Goal: Entertainment & Leisure: Consume media (video, audio)

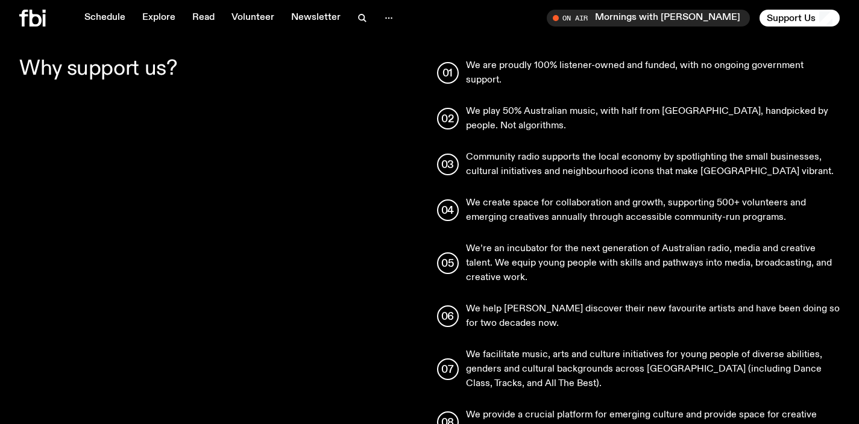
scroll to position [1199, 0]
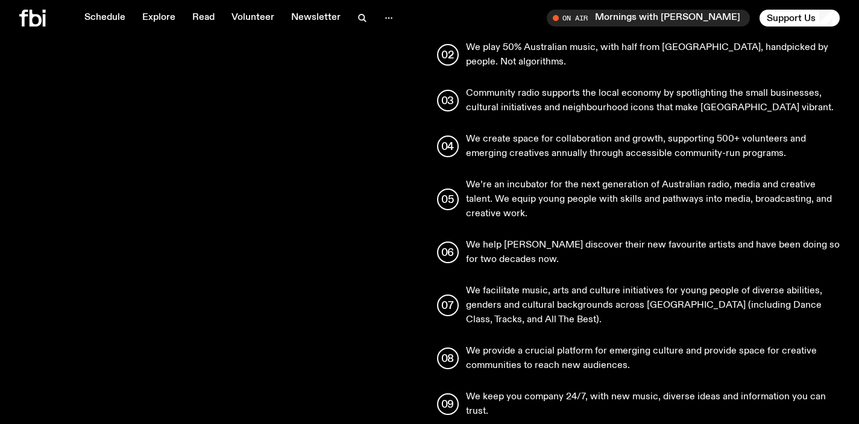
click at [533, 178] on p "We’re an incubator for the next generation of Australian radio, media and creat…" at bounding box center [653, 199] width 374 height 43
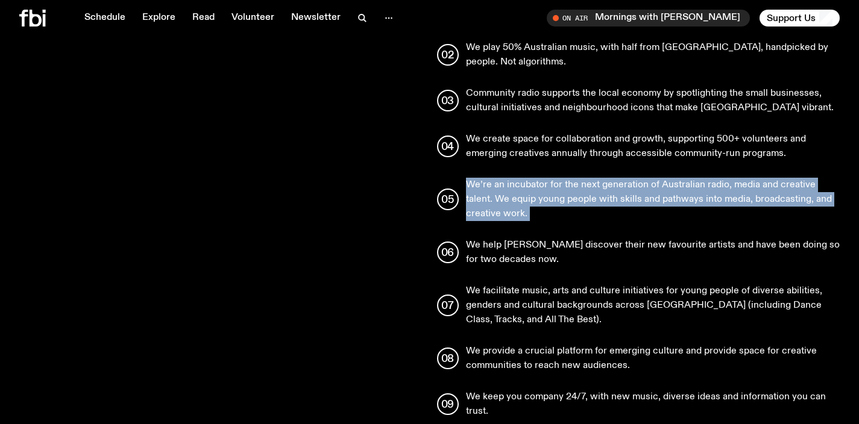
click at [533, 178] on p "We’re an incubator for the next generation of Australian radio, media and creat…" at bounding box center [653, 199] width 374 height 43
click at [536, 193] on p "We’re an incubator for the next generation of Australian radio, media and creat…" at bounding box center [653, 199] width 374 height 43
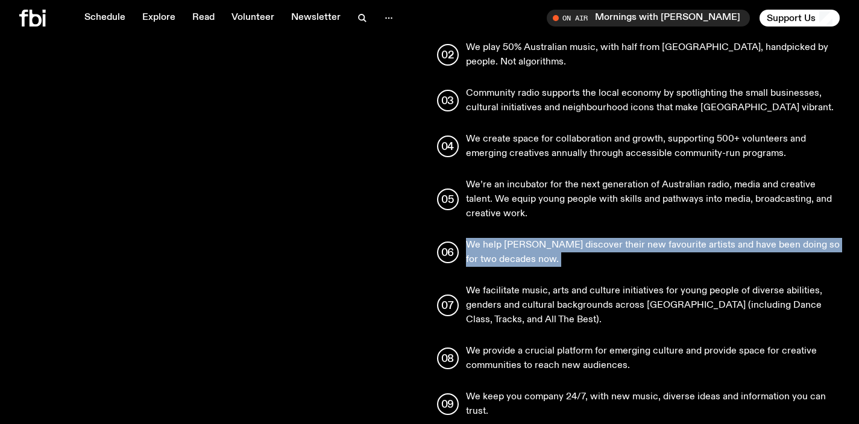
click at [557, 216] on ul "We are proudly 100% listener-owned and funded, with no ongoing government suppo…" at bounding box center [638, 207] width 403 height 424
copy p "We help [PERSON_NAME] discover their new favourite artists and have been doing …"
click at [531, 263] on ul "We are proudly 100% listener-owned and funded, with no ongoing government suppo…" at bounding box center [638, 207] width 403 height 424
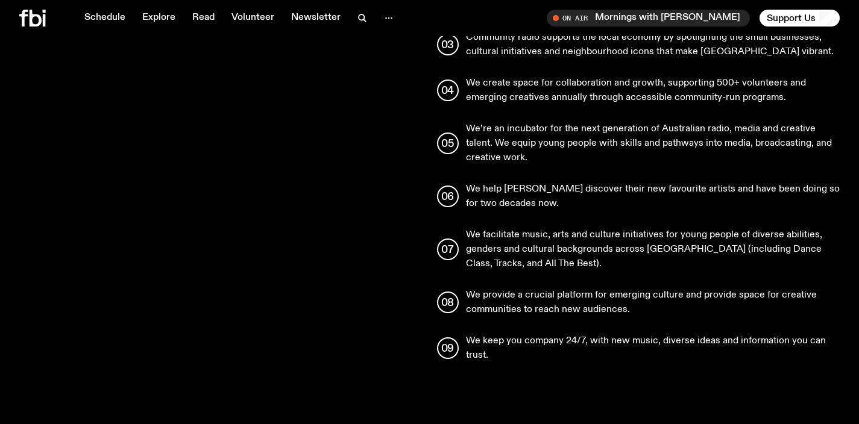
scroll to position [1281, 0]
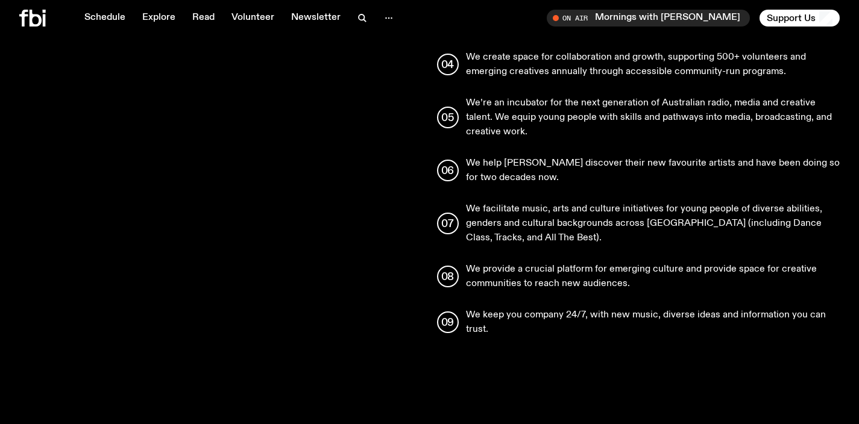
click at [524, 308] on p "We keep you company 24/7, with new music, diverse ideas and information you can…" at bounding box center [653, 322] width 374 height 29
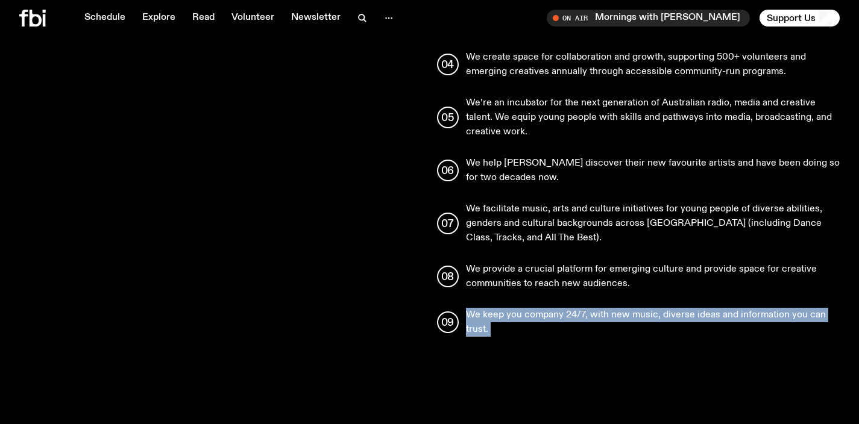
click at [524, 308] on p "We keep you company 24/7, with new music, diverse ideas and information you can…" at bounding box center [653, 322] width 374 height 29
copy p "We keep you company 24/7, with new music, diverse ideas and information you can…"
click at [39, 23] on icon at bounding box center [36, 18] width 12 height 17
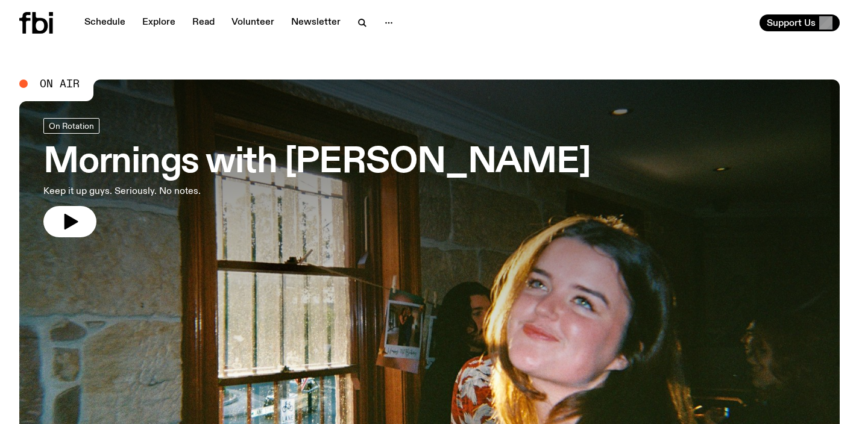
click at [240, 155] on h3 "Mornings with [PERSON_NAME]" at bounding box center [316, 163] width 547 height 34
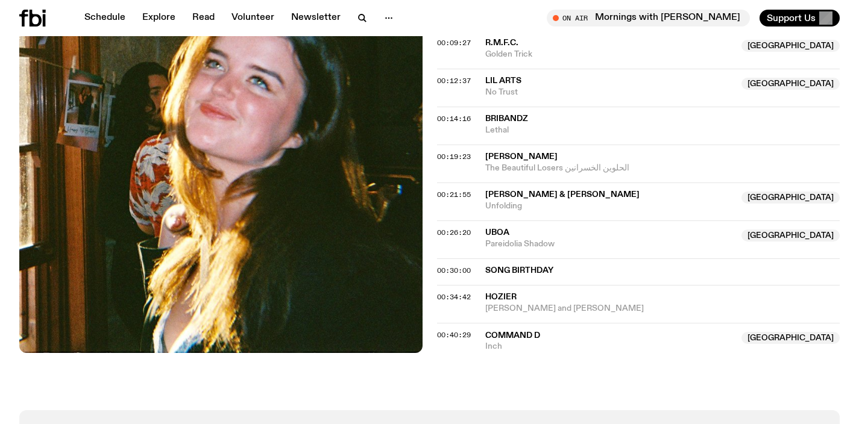
scroll to position [428, 0]
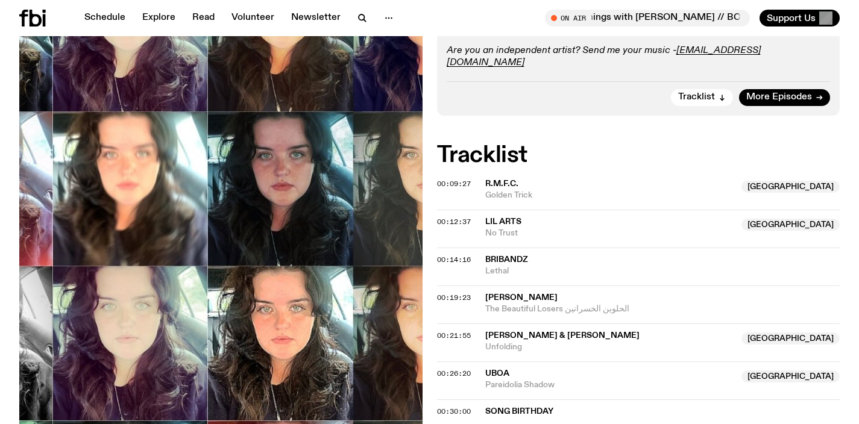
scroll to position [566, 0]
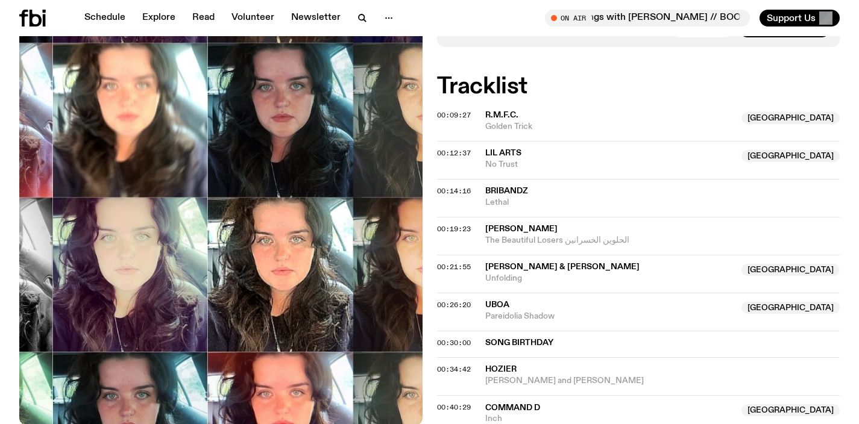
click at [45, 24] on icon at bounding box center [44, 20] width 3 height 12
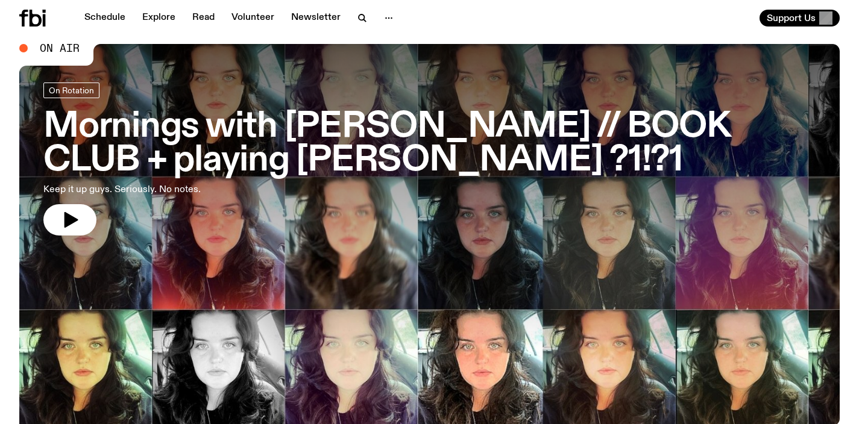
scroll to position [45, 0]
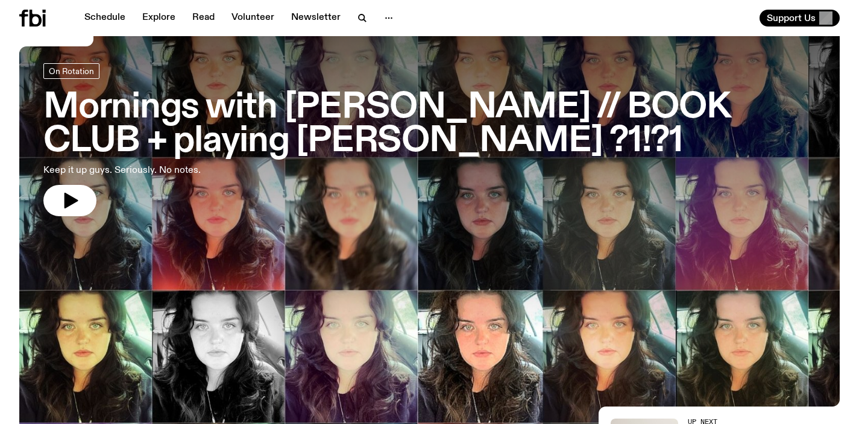
click at [362, 107] on h3 "Mornings with Freya Shields // BOOK CLUB + playing Hozier ?1!?1" at bounding box center [429, 124] width 772 height 67
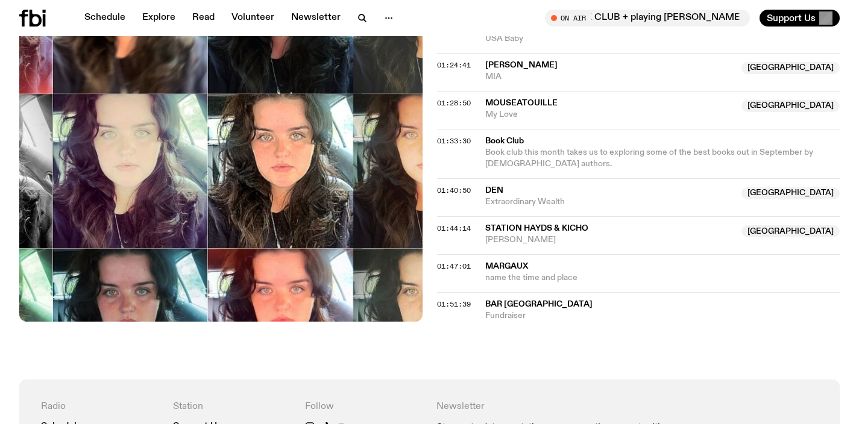
scroll to position [1428, 0]
